Goal: Check status: Check status

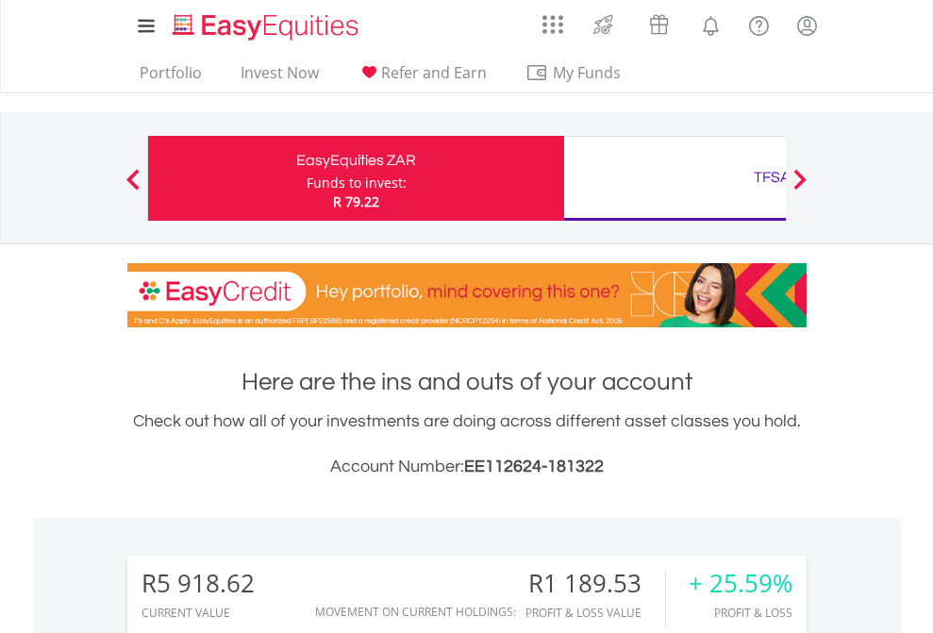
click at [307, 178] on div "Funds to invest:" at bounding box center [357, 183] width 100 height 19
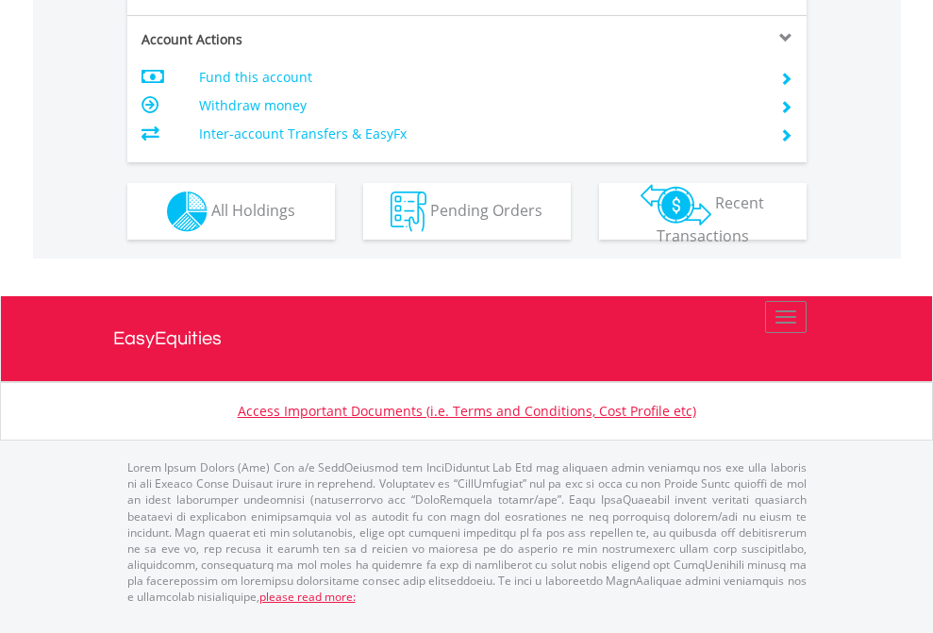
scroll to position [1770, 0]
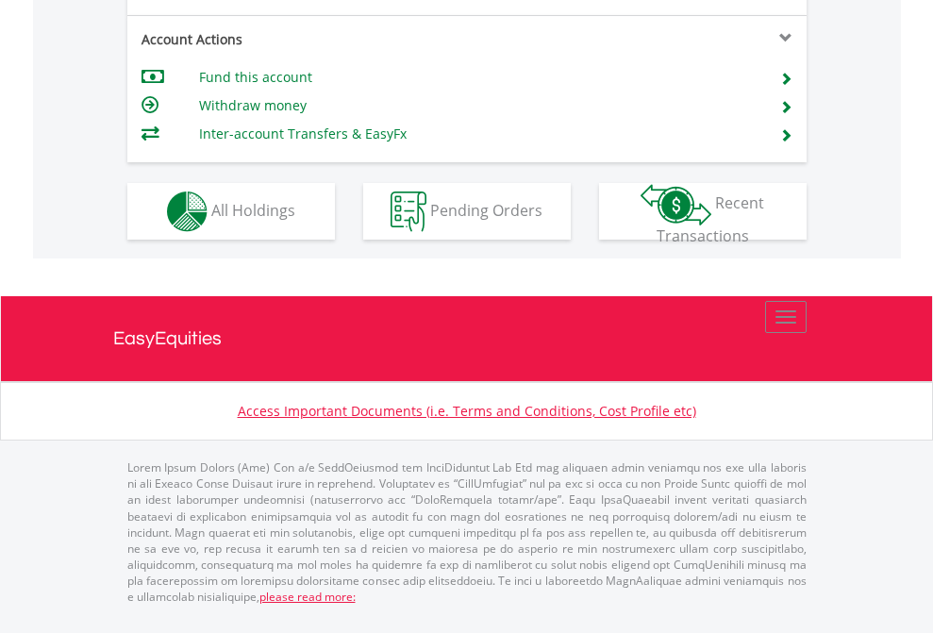
scroll to position [1808, 0]
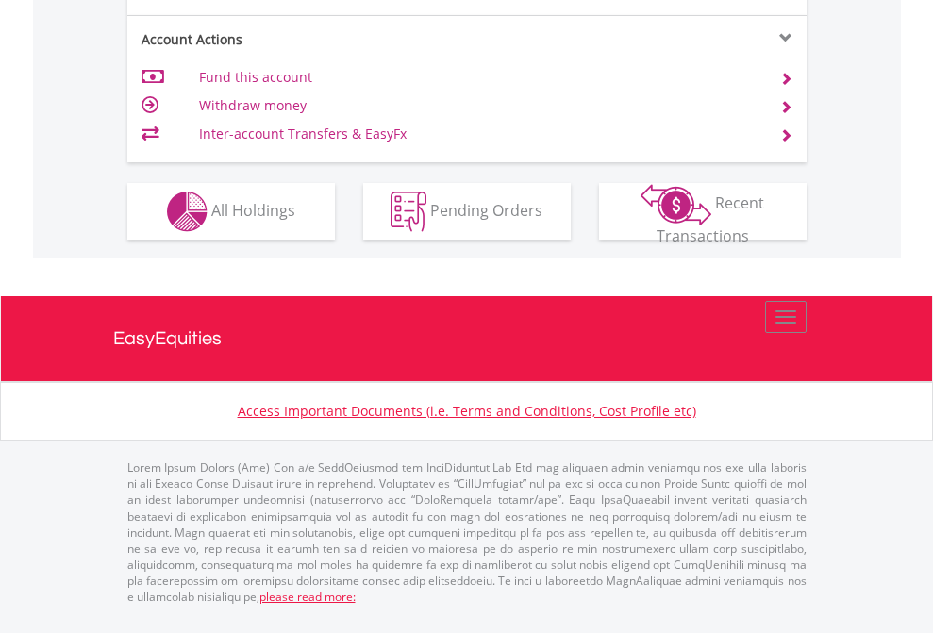
scroll to position [1770, 0]
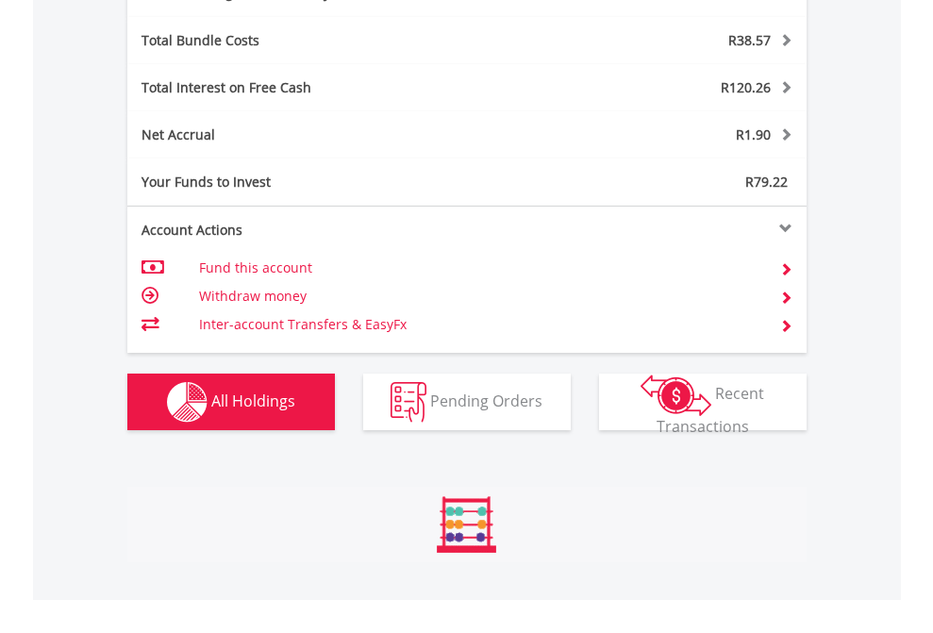
scroll to position [2249, 0]
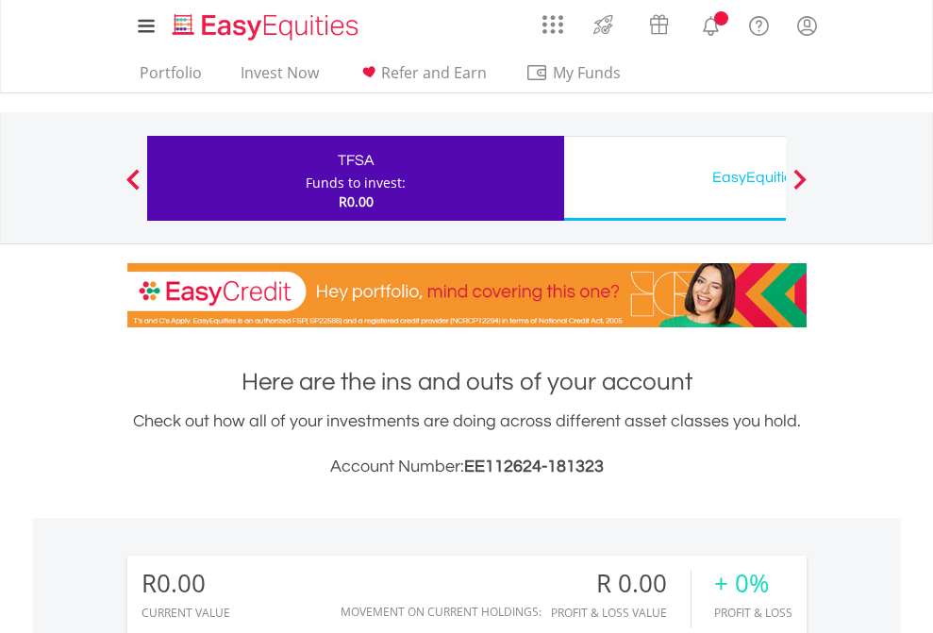
scroll to position [1402, 0]
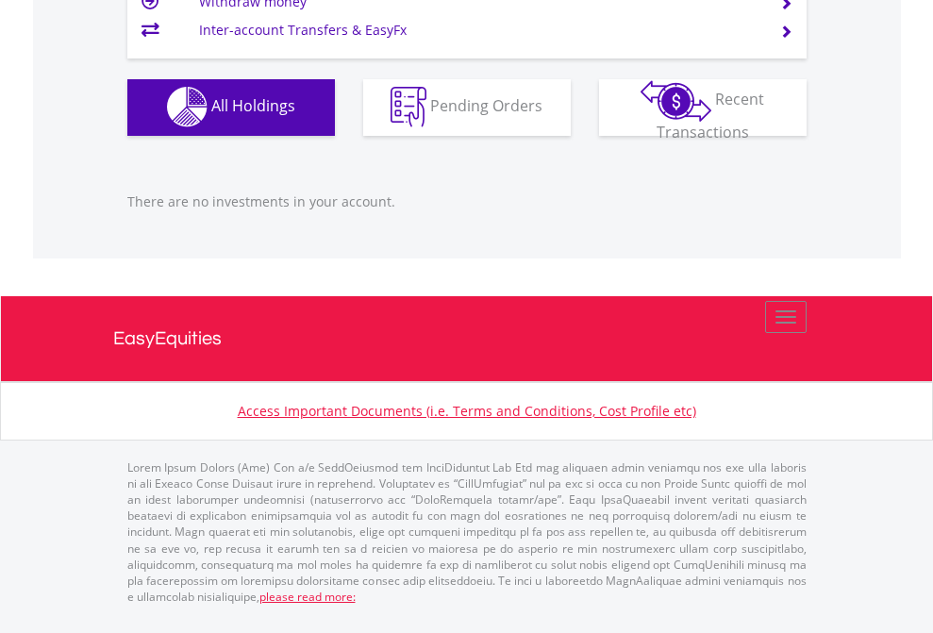
scroll to position [1868, 0]
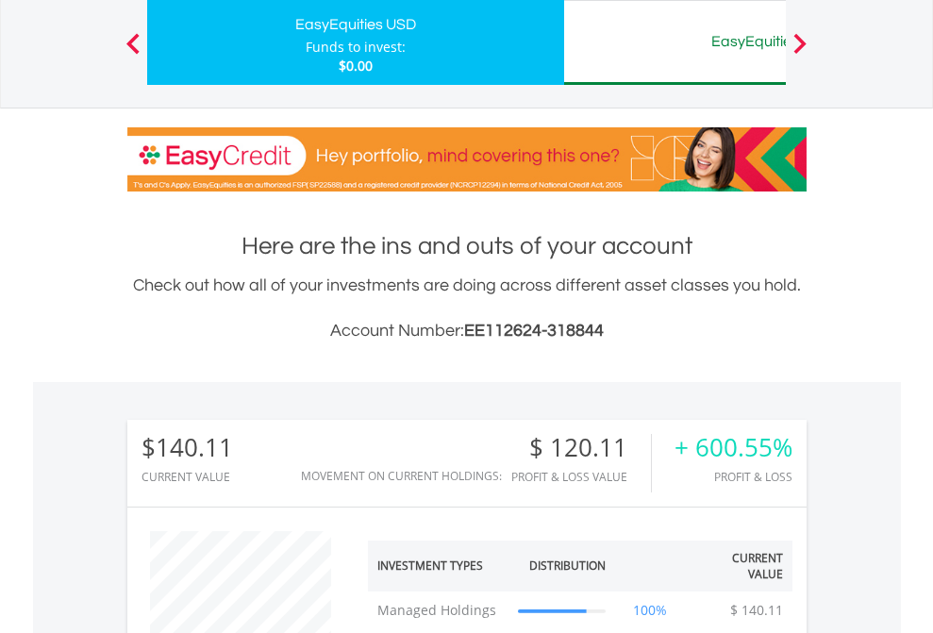
scroll to position [181, 296]
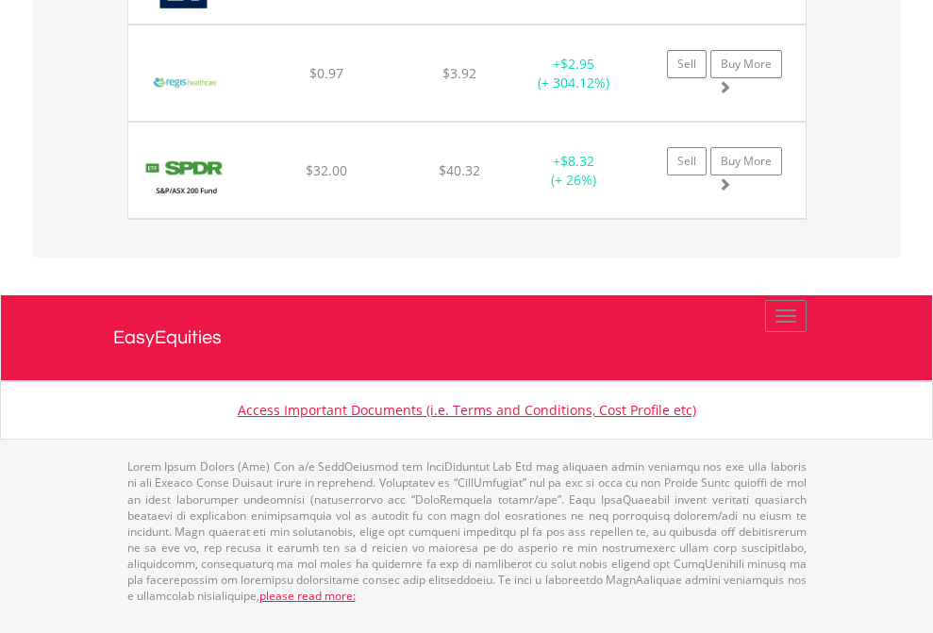
scroll to position [2136, 0]
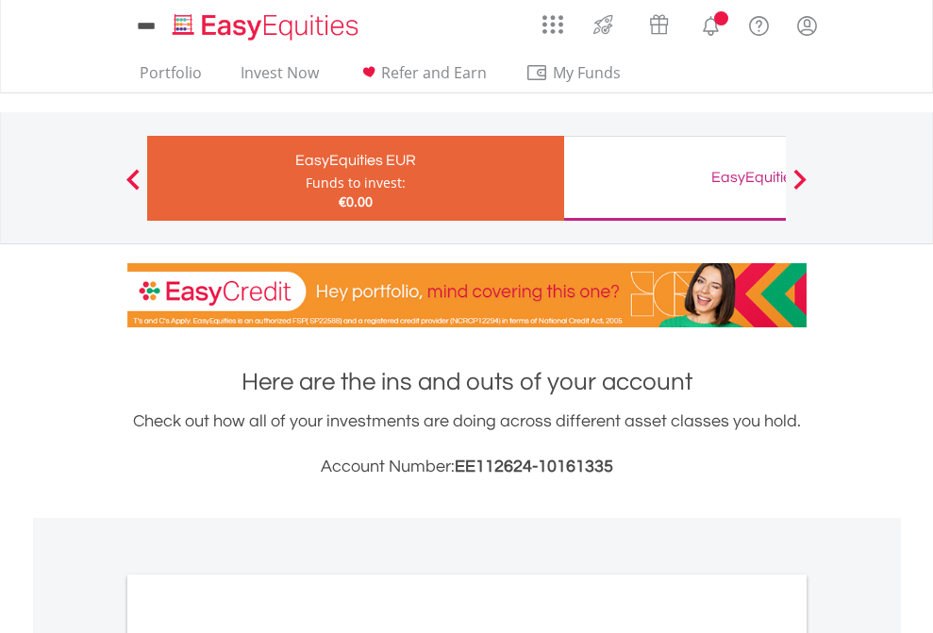
scroll to position [1134, 0]
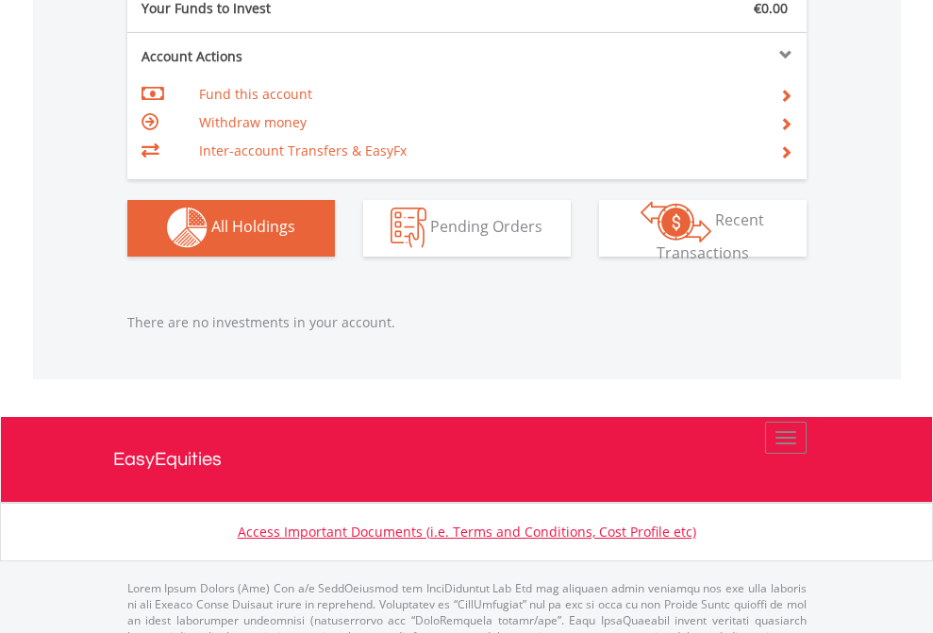
scroll to position [1868, 0]
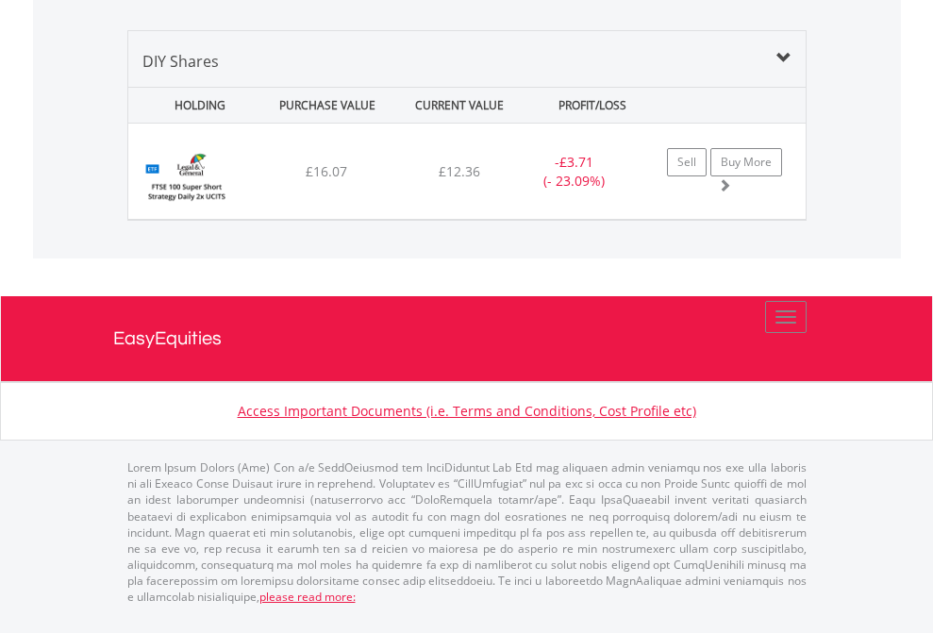
scroll to position [1823, 0]
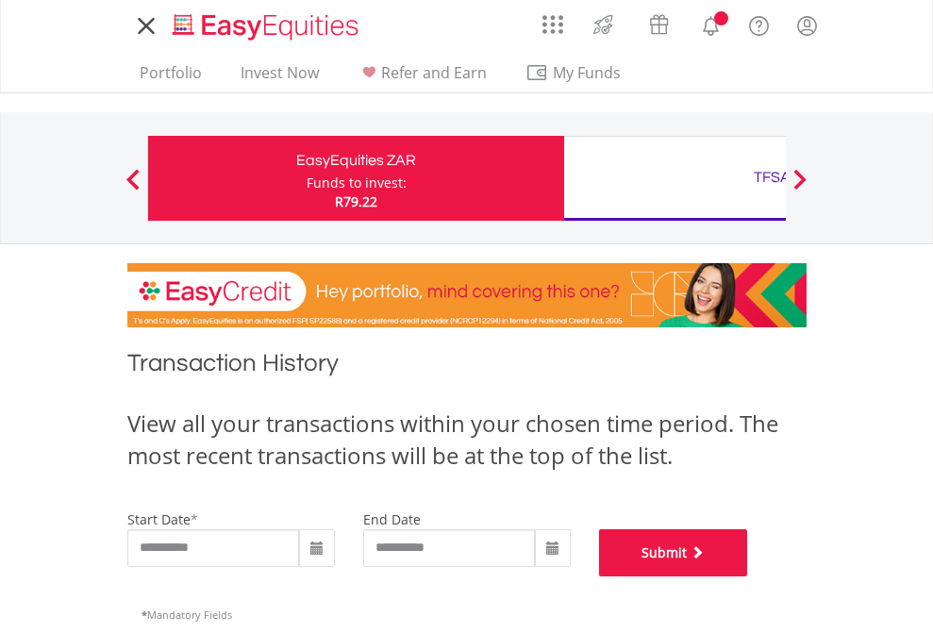
click at [748, 576] on button "Submit" at bounding box center [673, 552] width 149 height 47
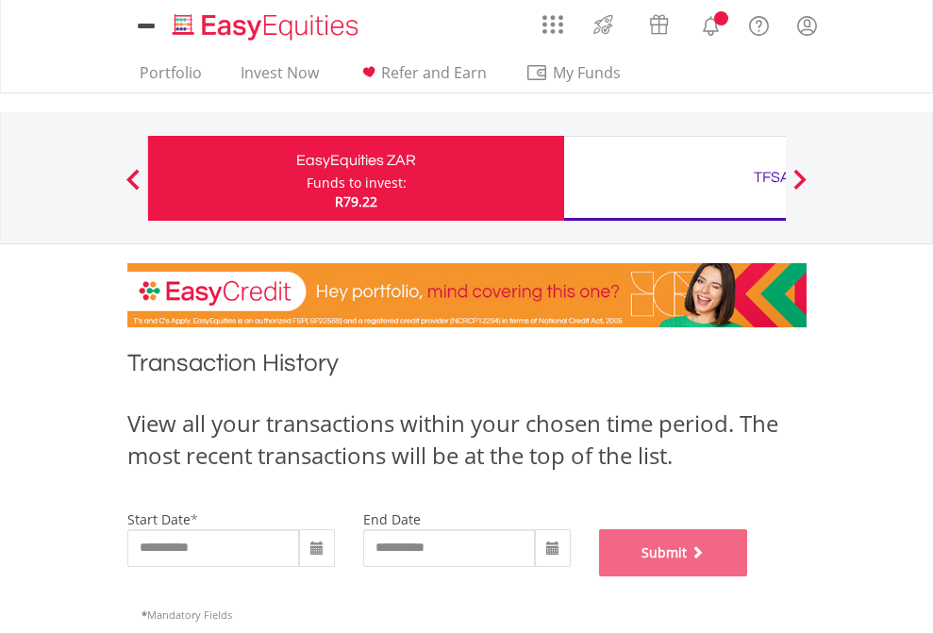
scroll to position [765, 0]
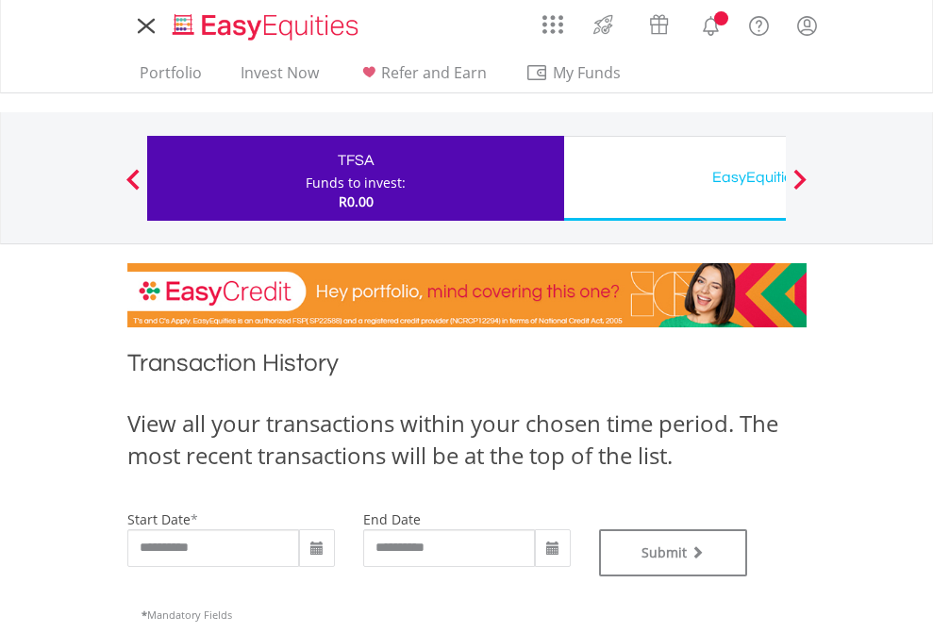
type input "**********"
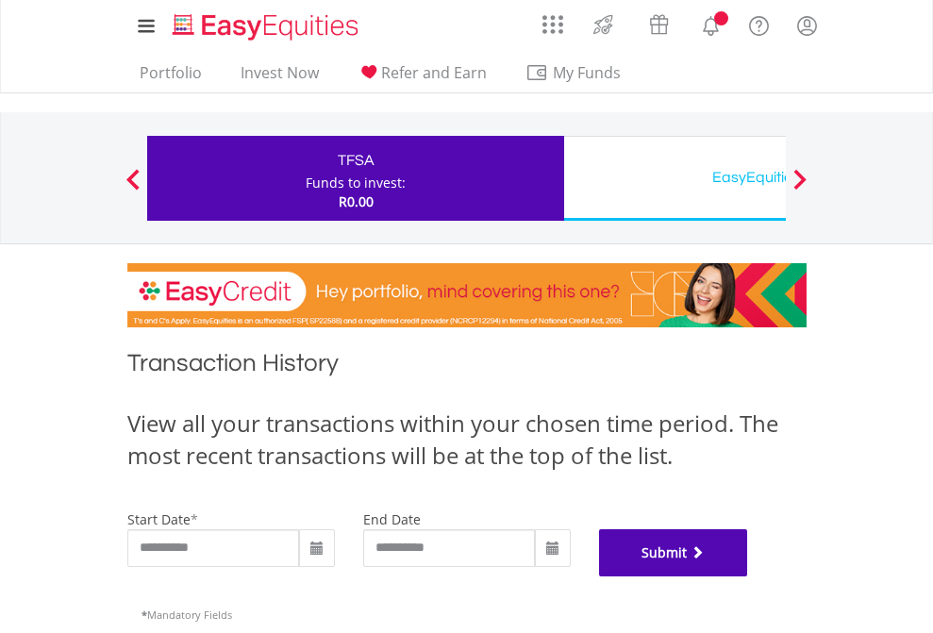
click at [748, 576] on button "Submit" at bounding box center [673, 552] width 149 height 47
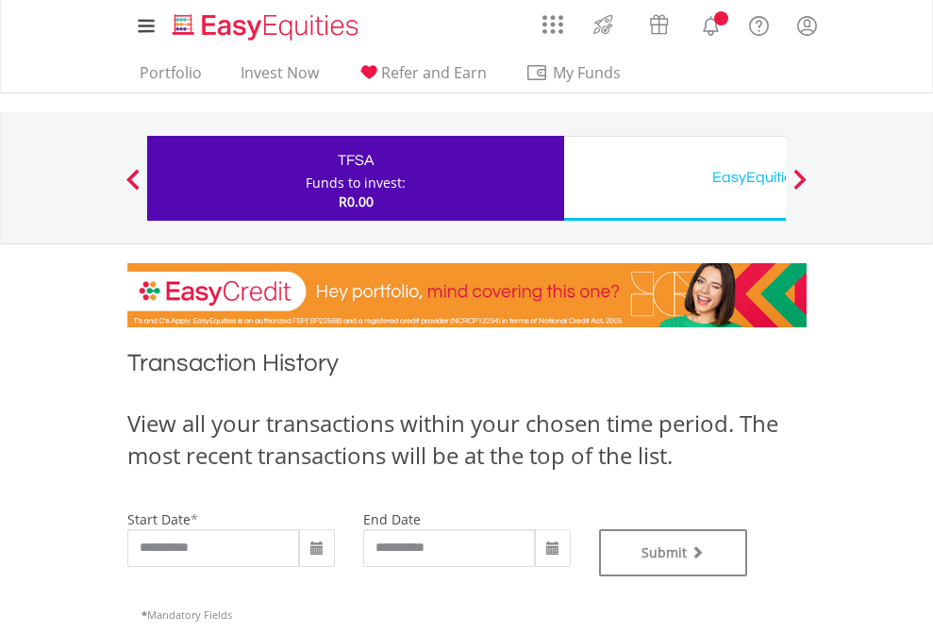
click at [674, 178] on div "EasyEquities USD" at bounding box center [771, 177] width 393 height 26
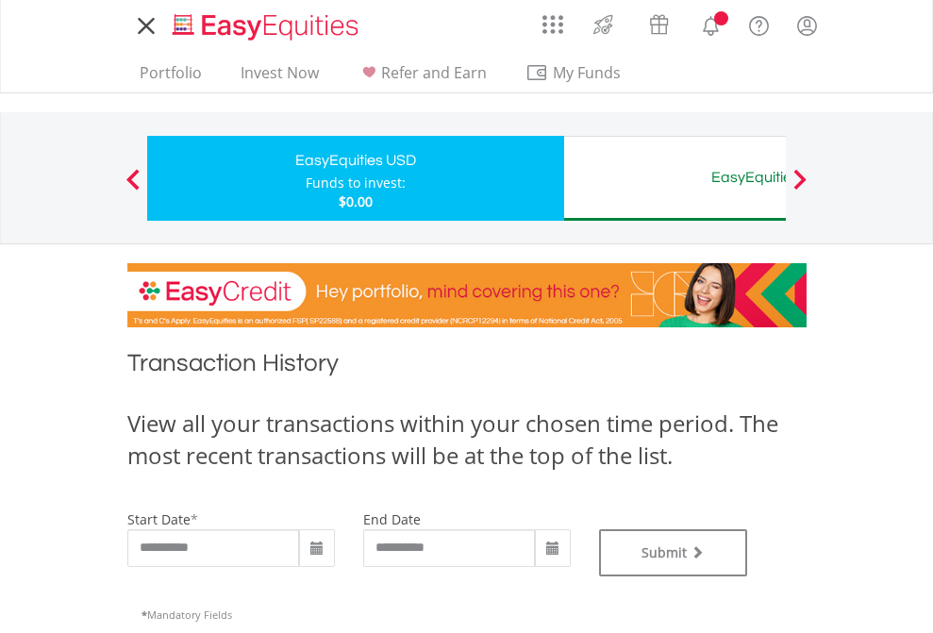
type input "**********"
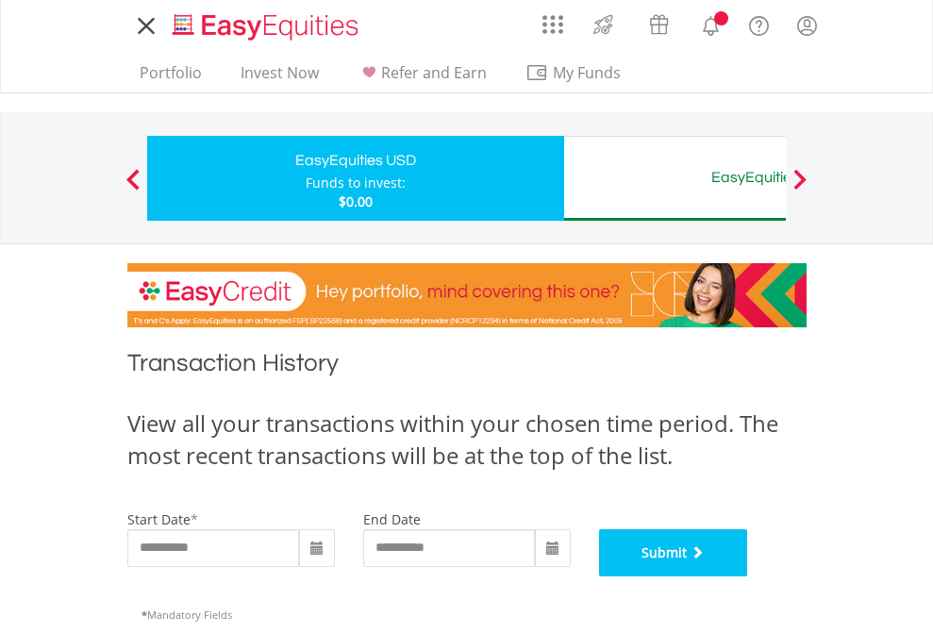
click at [748, 576] on button "Submit" at bounding box center [673, 552] width 149 height 47
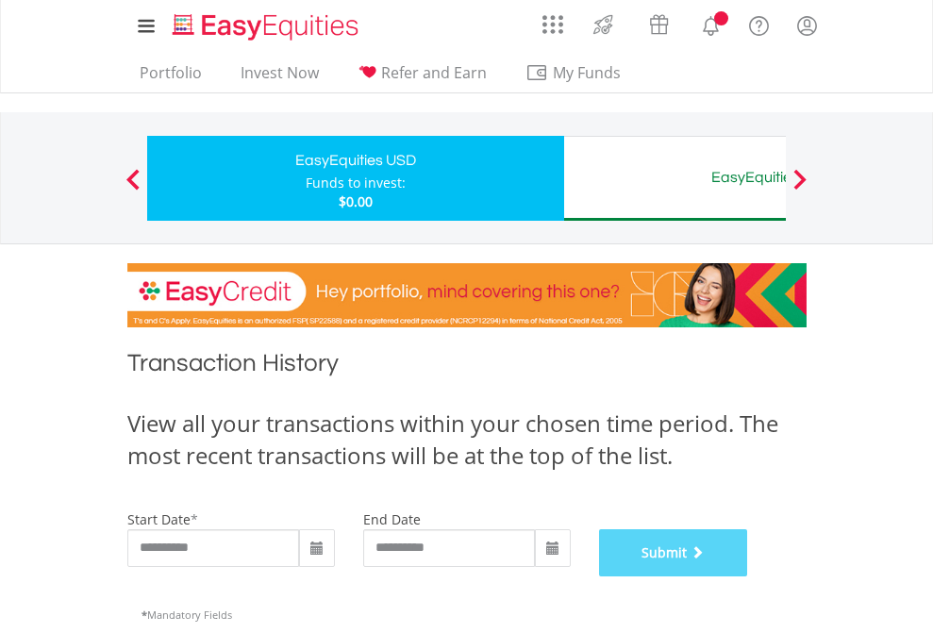
scroll to position [765, 0]
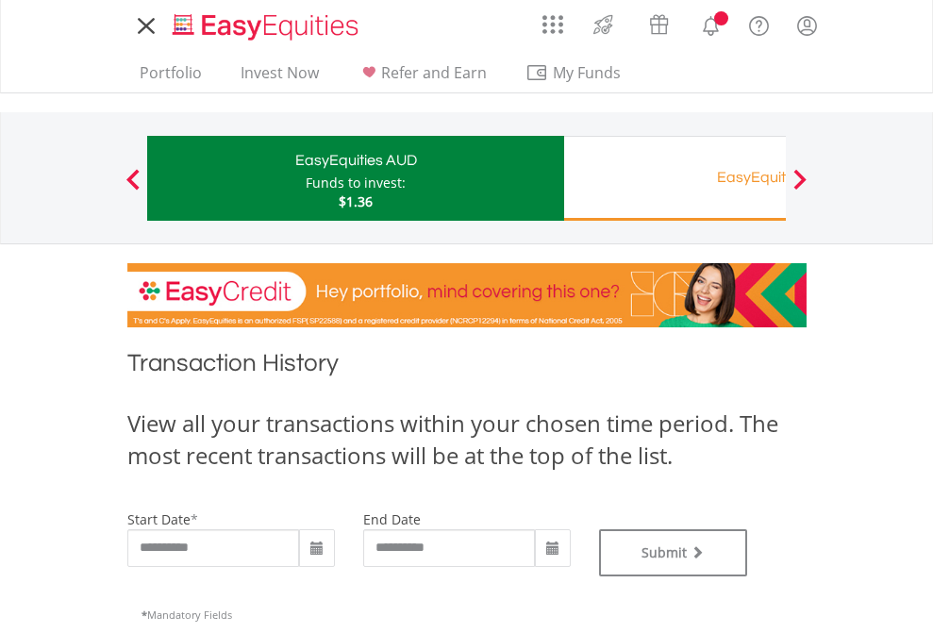
type input "**********"
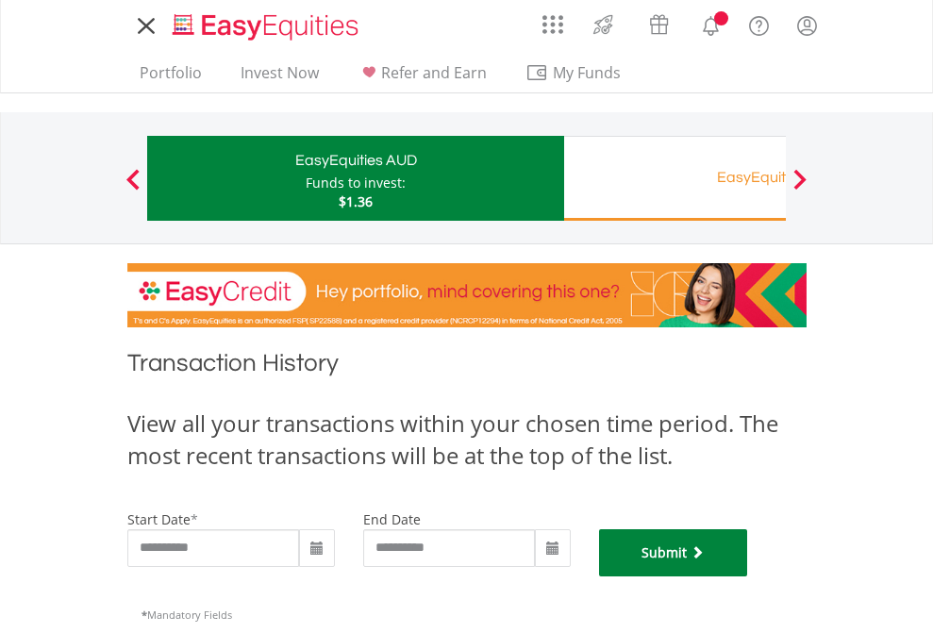
click at [748, 576] on button "Submit" at bounding box center [673, 552] width 149 height 47
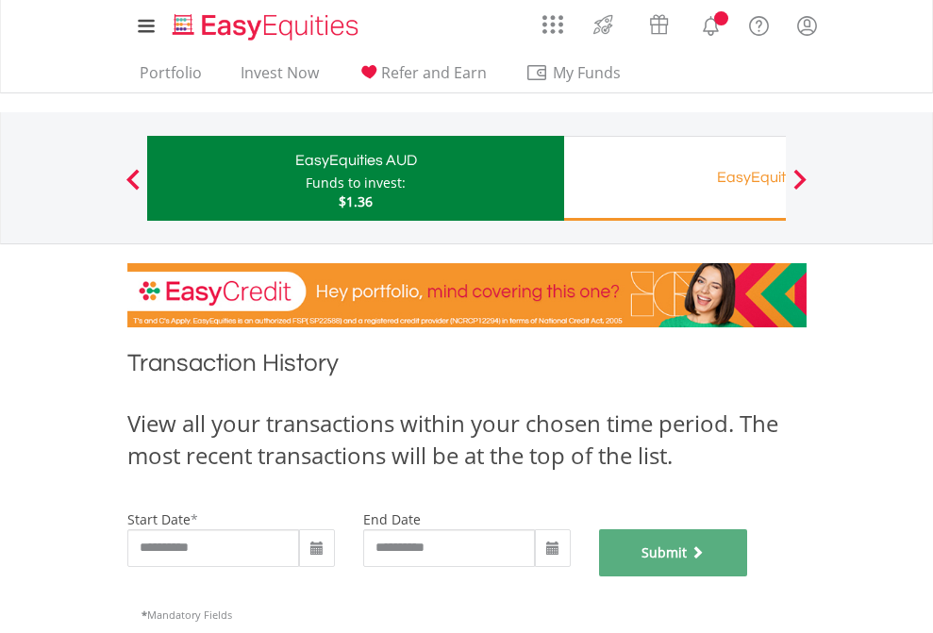
scroll to position [765, 0]
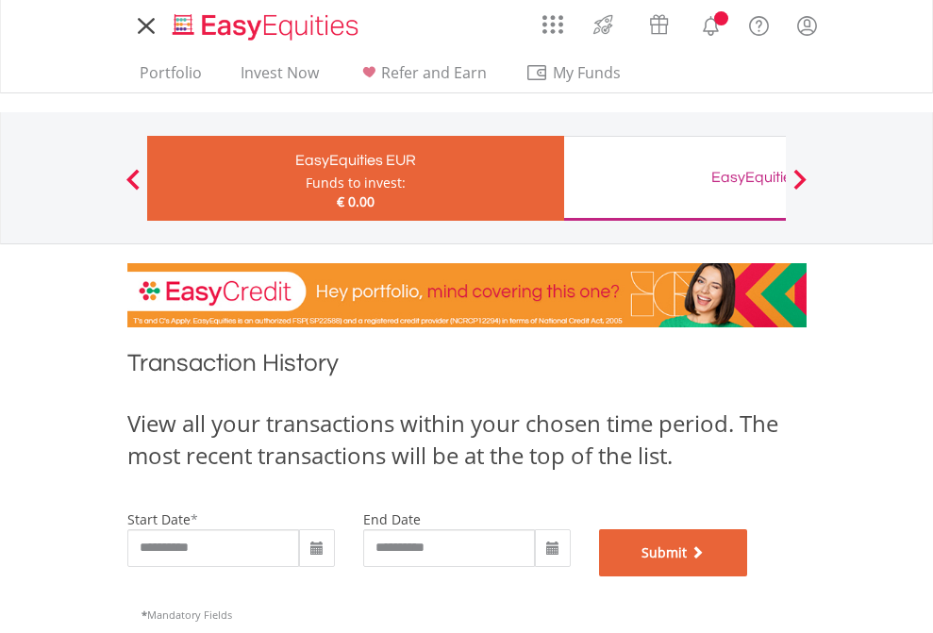
click at [748, 576] on button "Submit" at bounding box center [673, 552] width 149 height 47
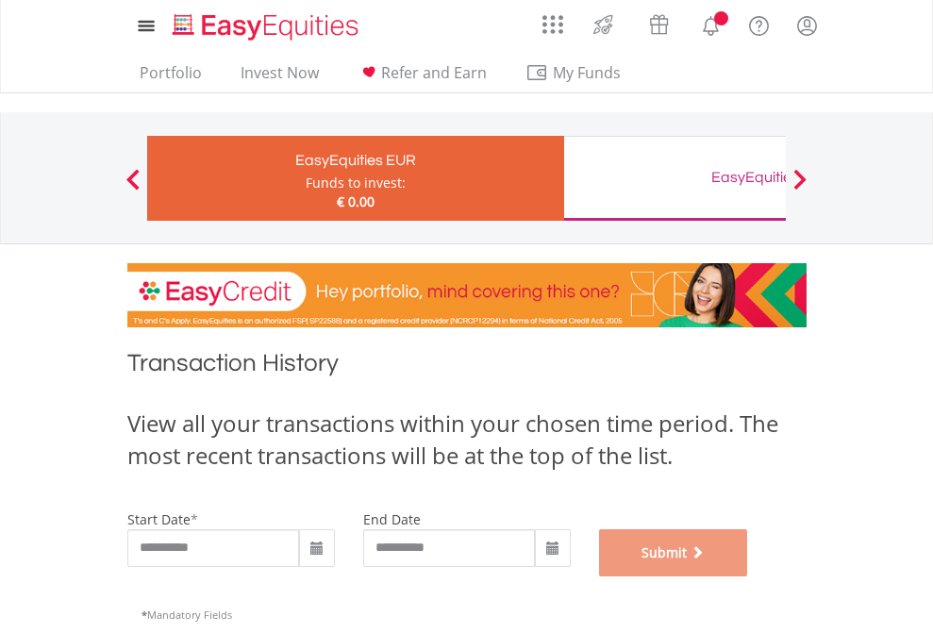
scroll to position [765, 0]
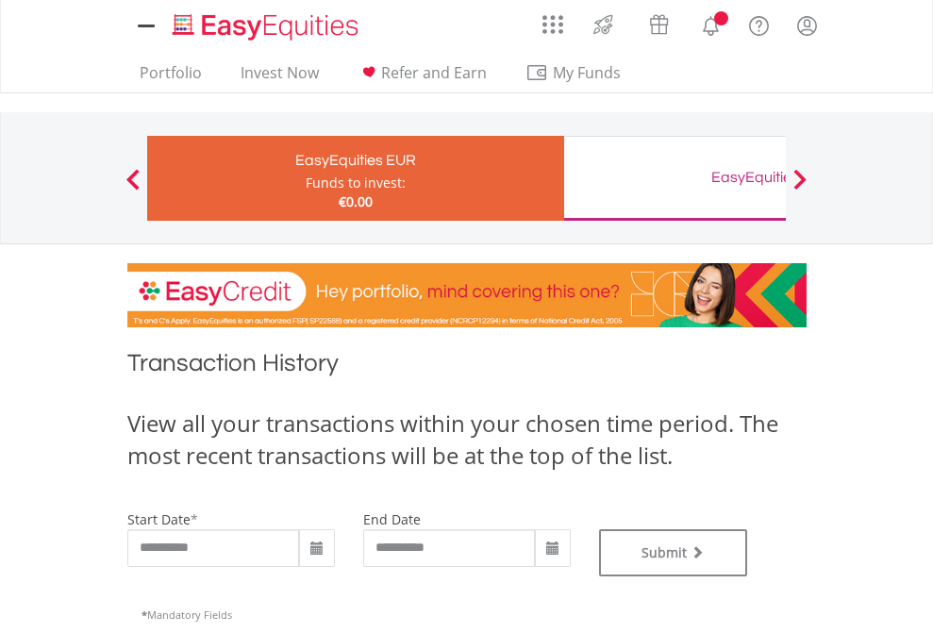
click at [674, 178] on div "EasyEquities GBP" at bounding box center [771, 177] width 393 height 26
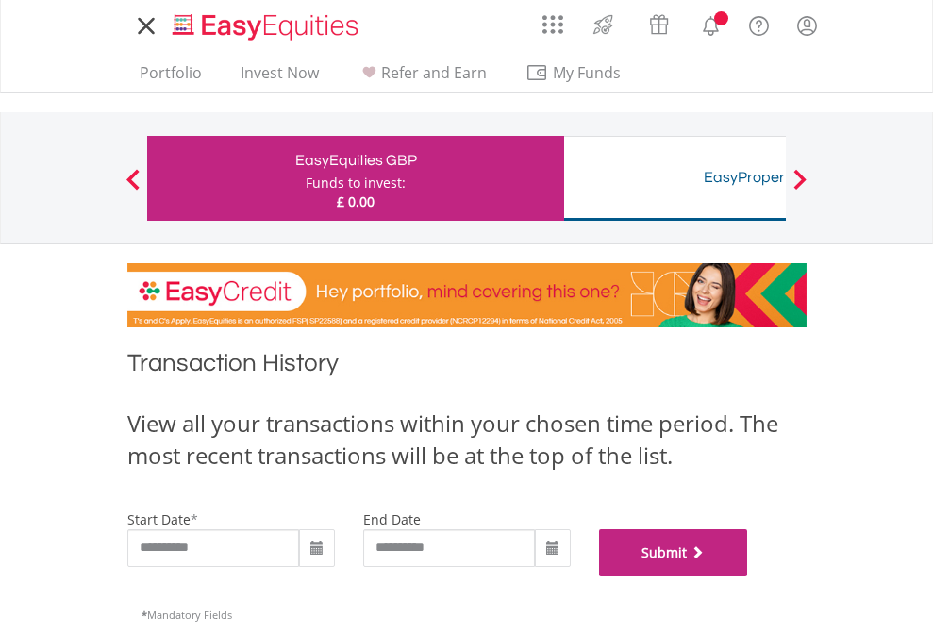
click at [748, 576] on button "Submit" at bounding box center [673, 552] width 149 height 47
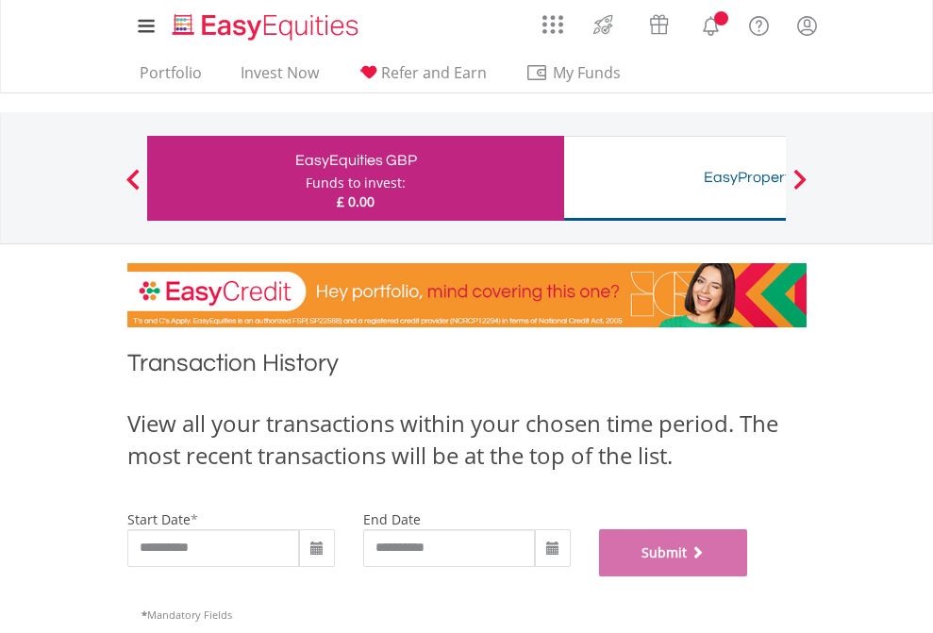
scroll to position [765, 0]
